Goal: Task Accomplishment & Management: Manage account settings

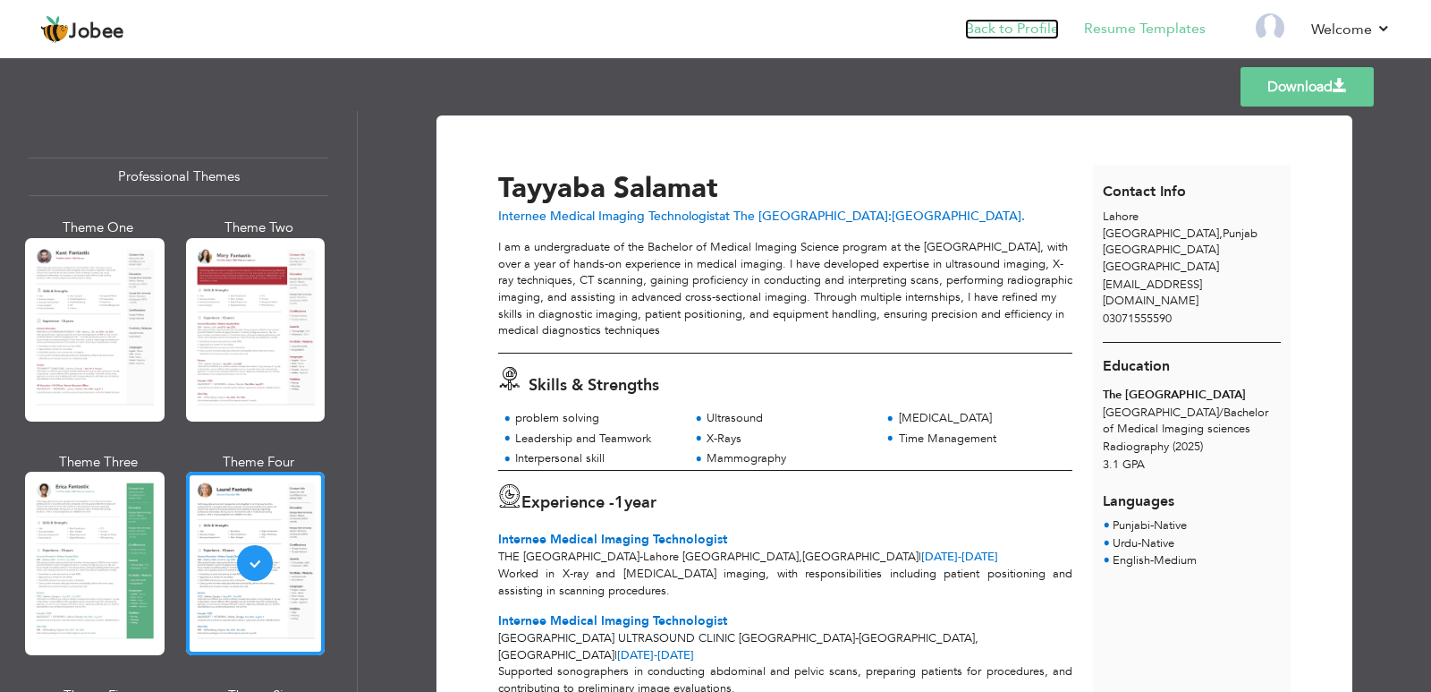
click at [1014, 26] on link "Back to Profile" at bounding box center [1012, 29] width 94 height 21
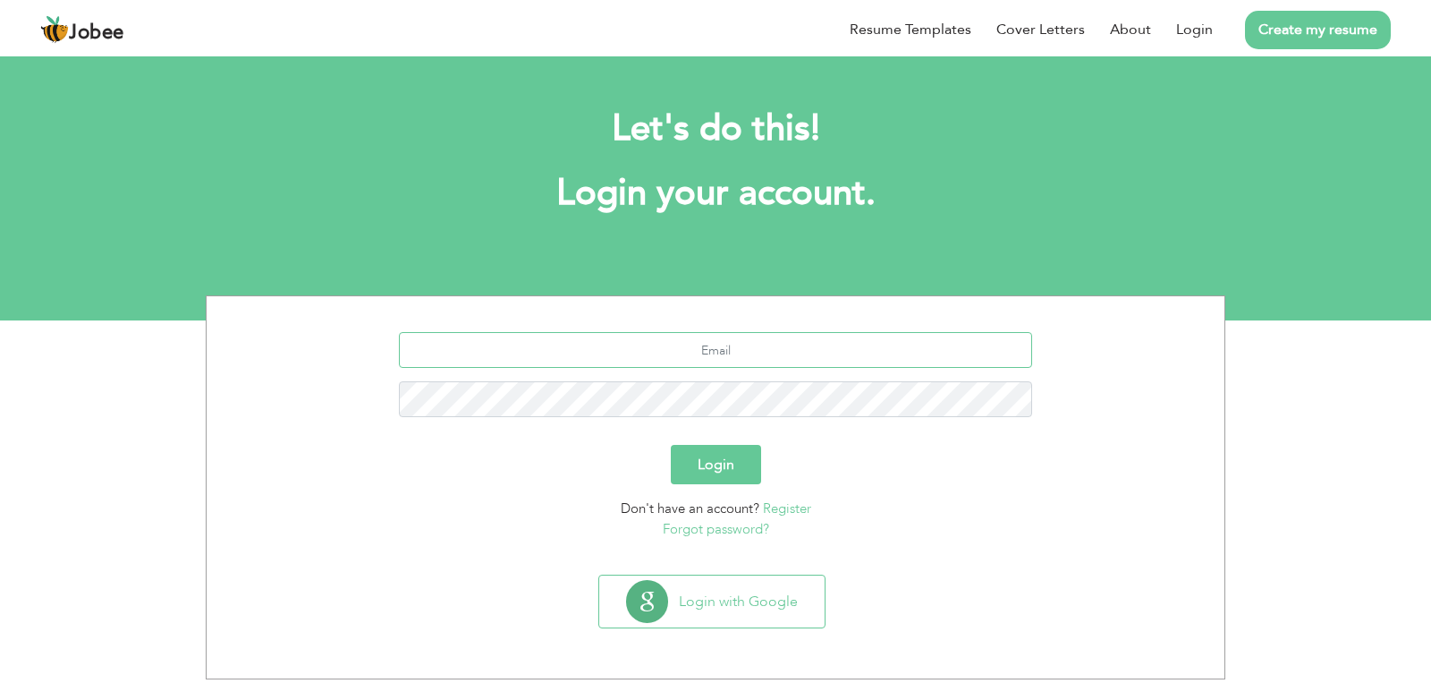
type input "[EMAIL_ADDRESS][DOMAIN_NAME]"
click at [717, 474] on button "Login" at bounding box center [716, 464] width 90 height 39
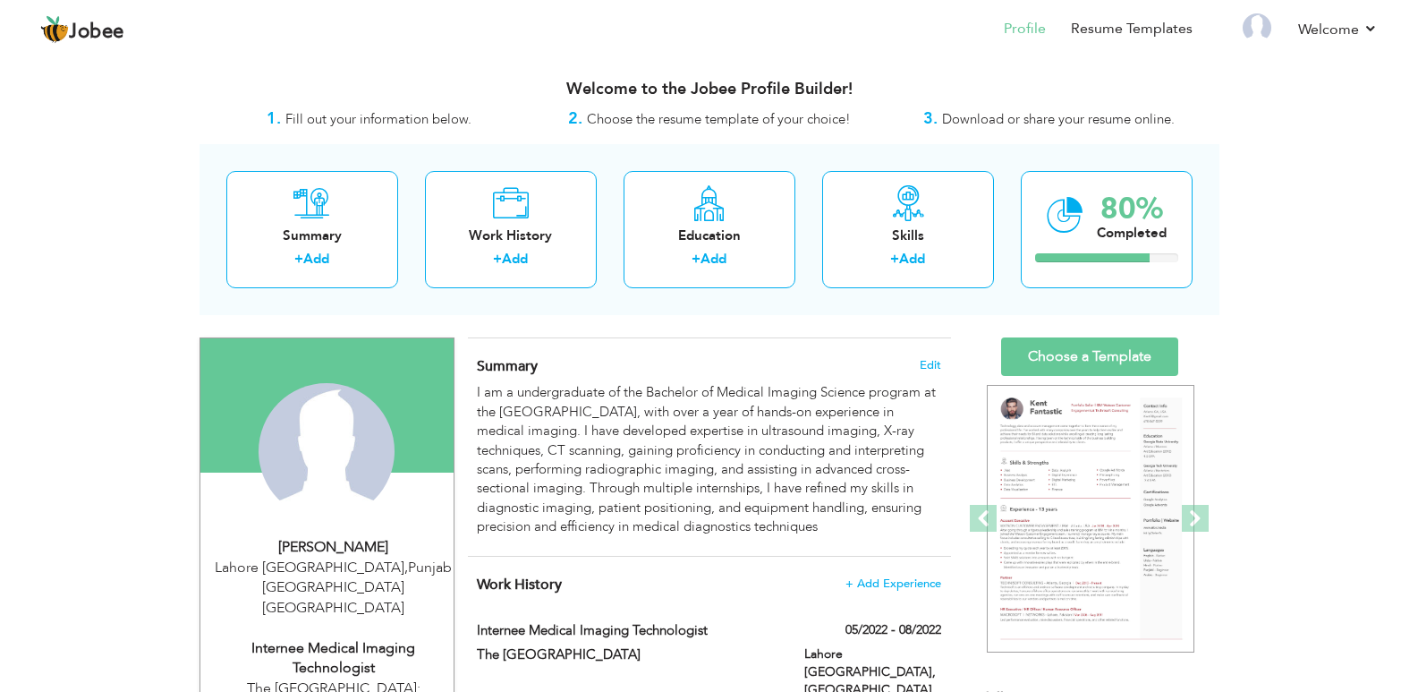
click at [1383, 37] on div "Jobee Profile Resume Templates Resume Templates Cover Letters About My Resume W…" at bounding box center [709, 30] width 1364 height 48
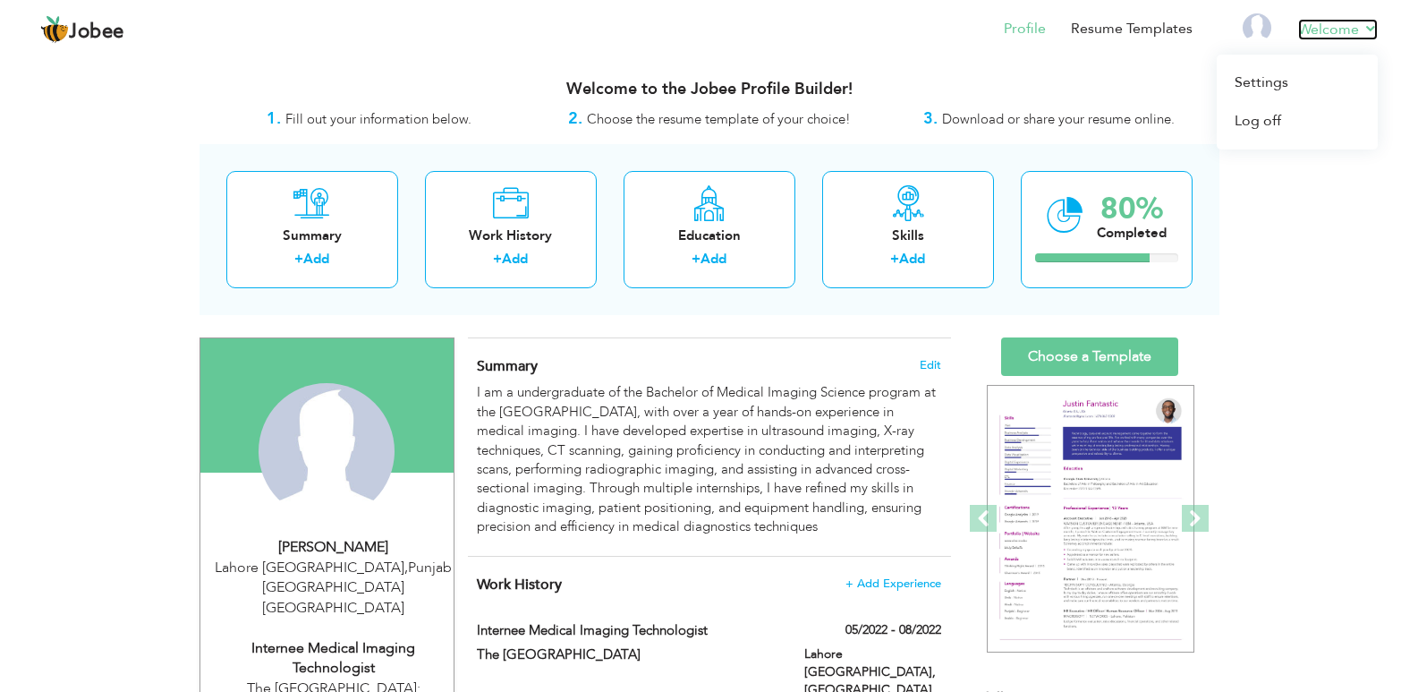
click at [1355, 35] on link "Welcome" at bounding box center [1338, 29] width 80 height 21
click at [1265, 128] on link "Log off" at bounding box center [1297, 121] width 161 height 38
